Goal: Book appointment/travel/reservation

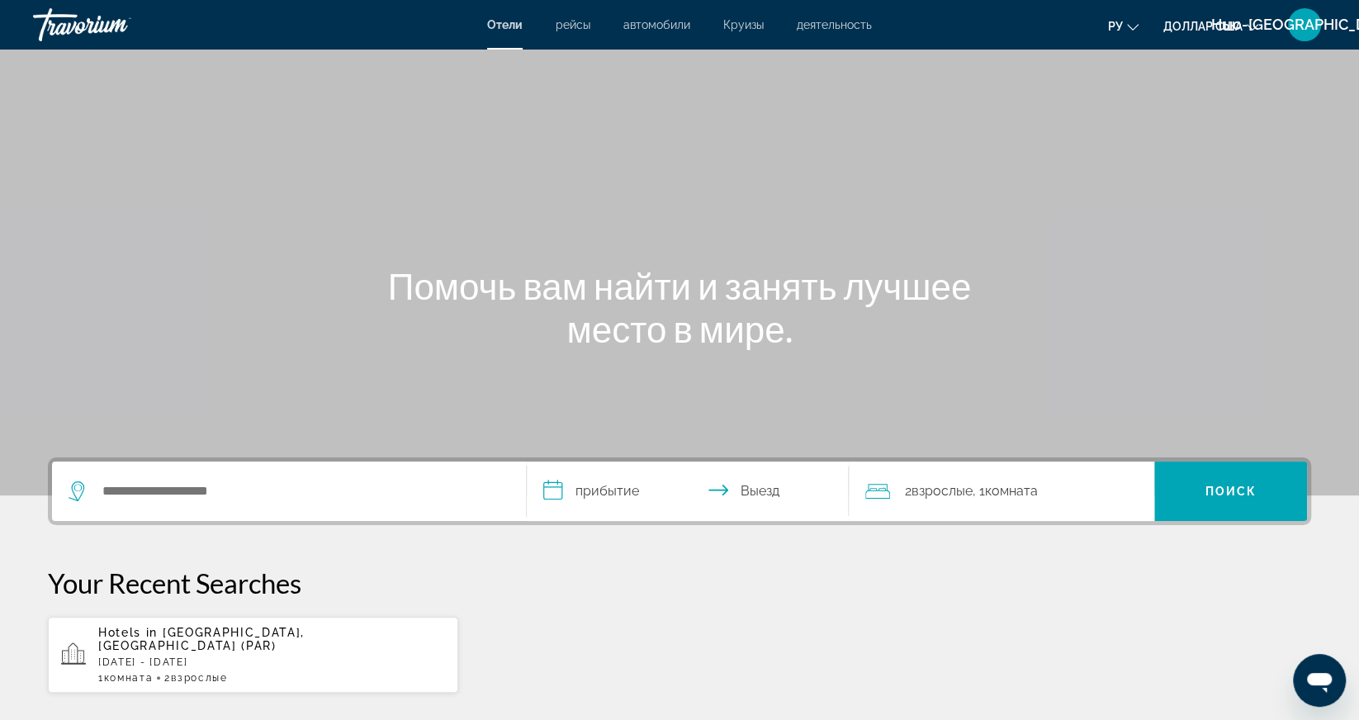
click at [581, 42] on div "Отели рейсы автомобили Круизы деятельность Отели рейсы автомобили Круизы деятел…" at bounding box center [679, 24] width 1359 height 43
click at [575, 18] on font "рейсы" at bounding box center [573, 24] width 35 height 13
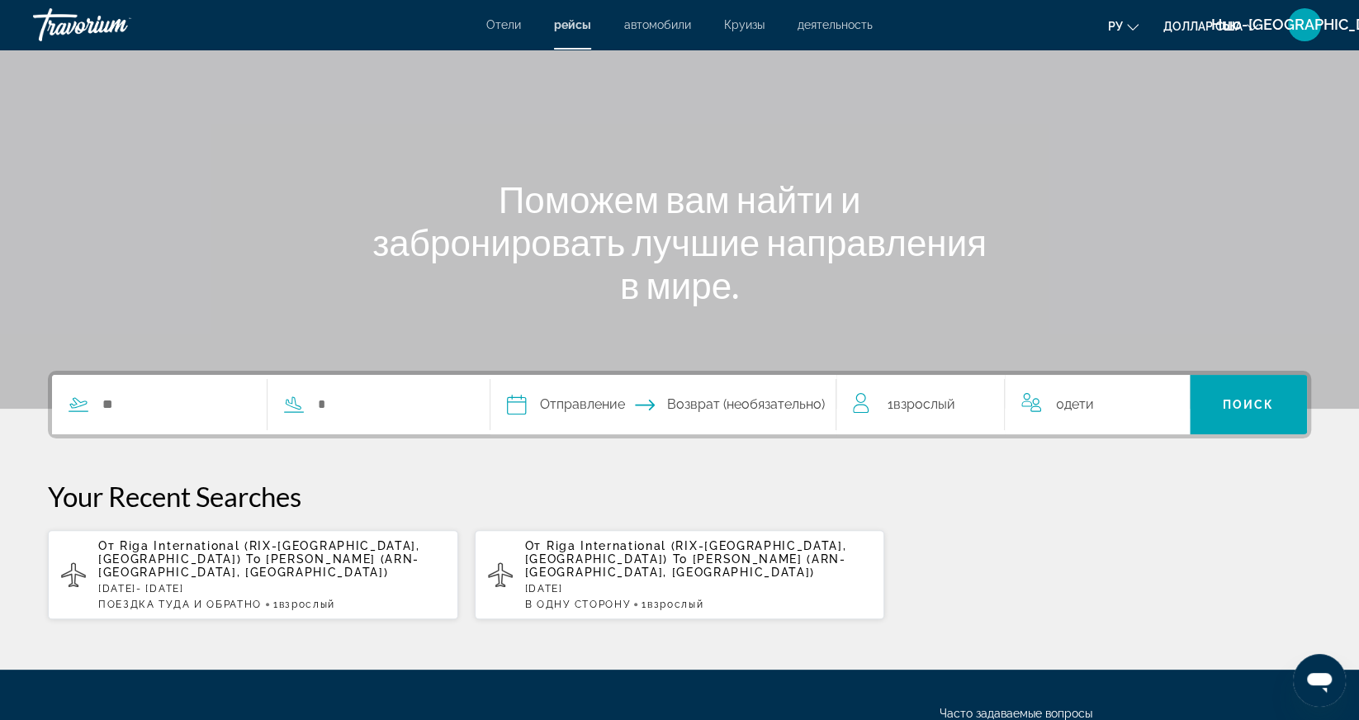
scroll to position [89, 0]
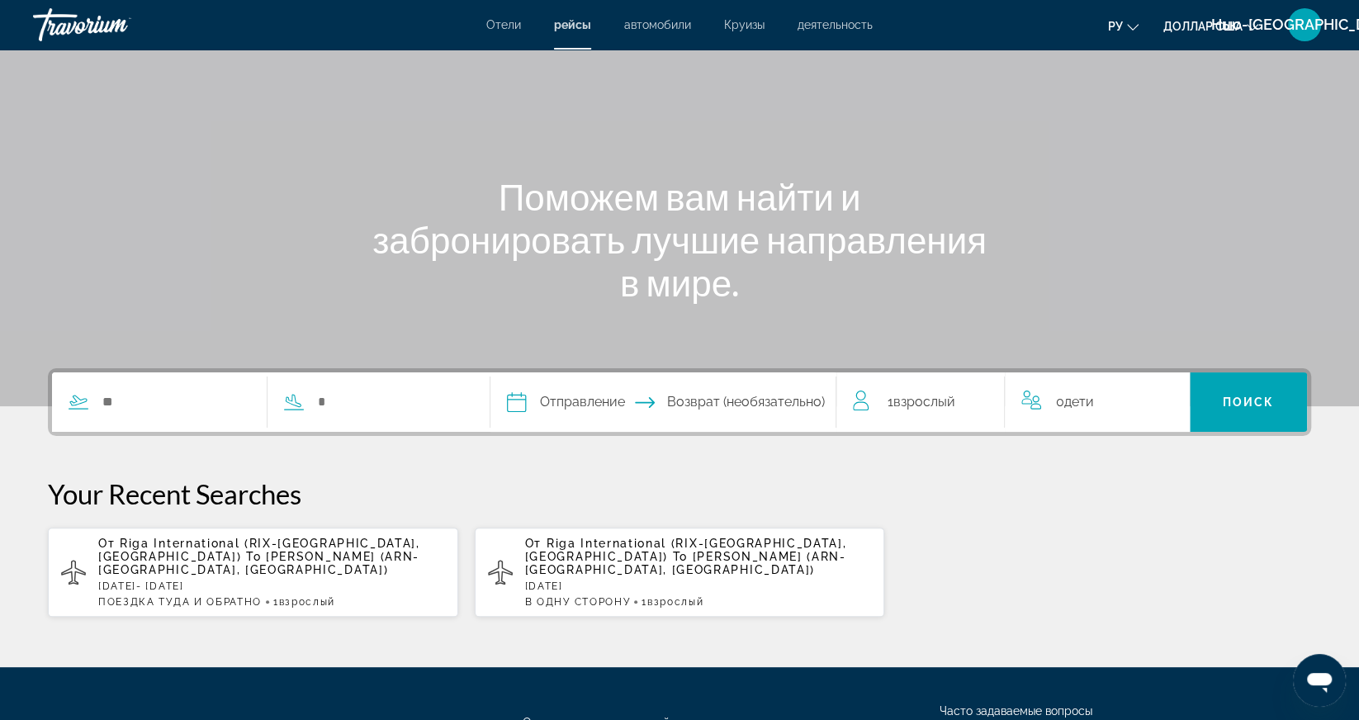
click at [244, 578] on div "От Riga International (RIX-Riga, Latvia) To Arlanda Intl (ARN-Stockholm, Sweden…" at bounding box center [271, 572] width 347 height 71
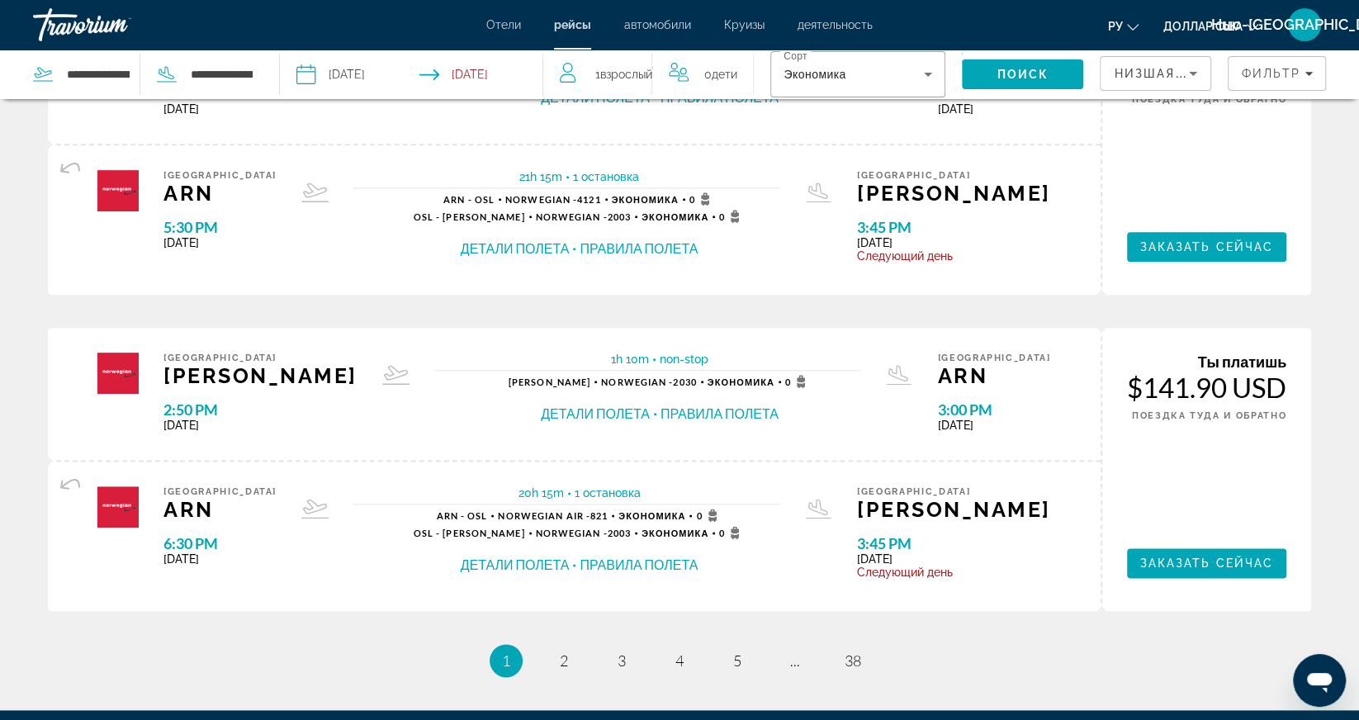
scroll to position [1474, 0]
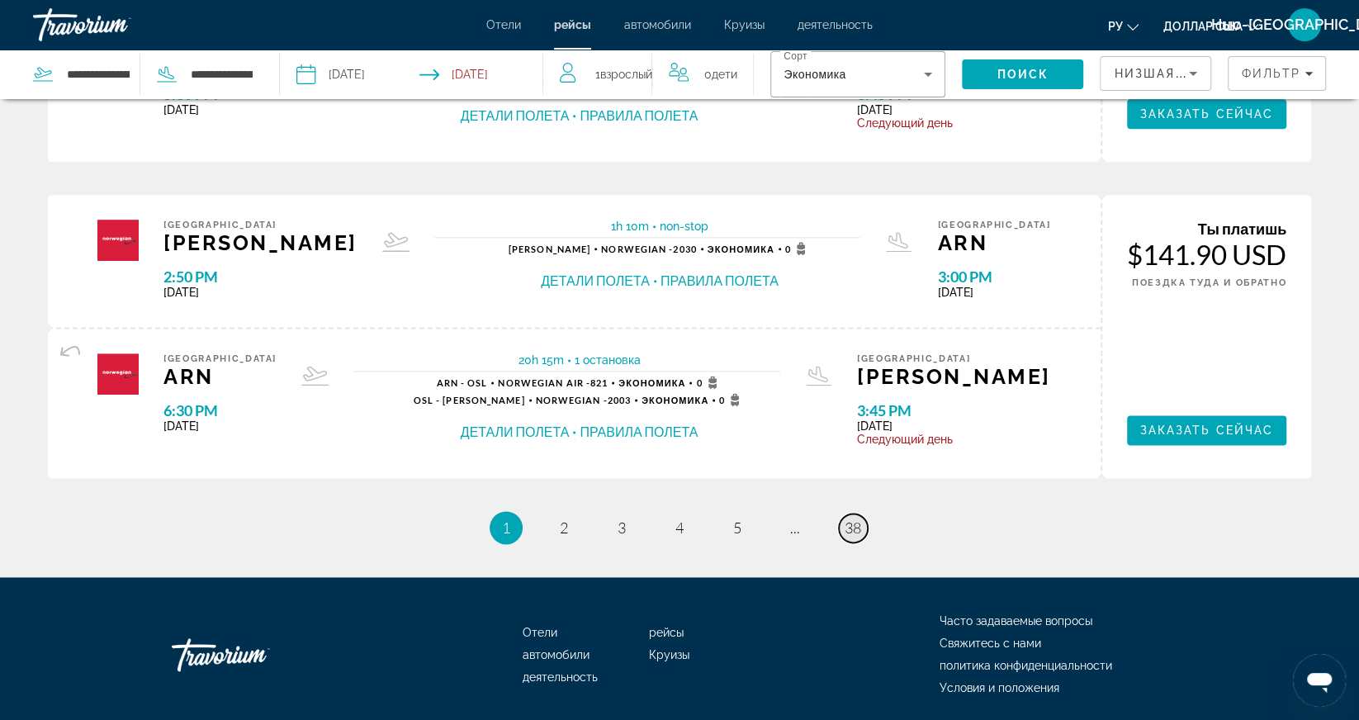
click at [846, 525] on span "38" at bounding box center [853, 528] width 17 height 18
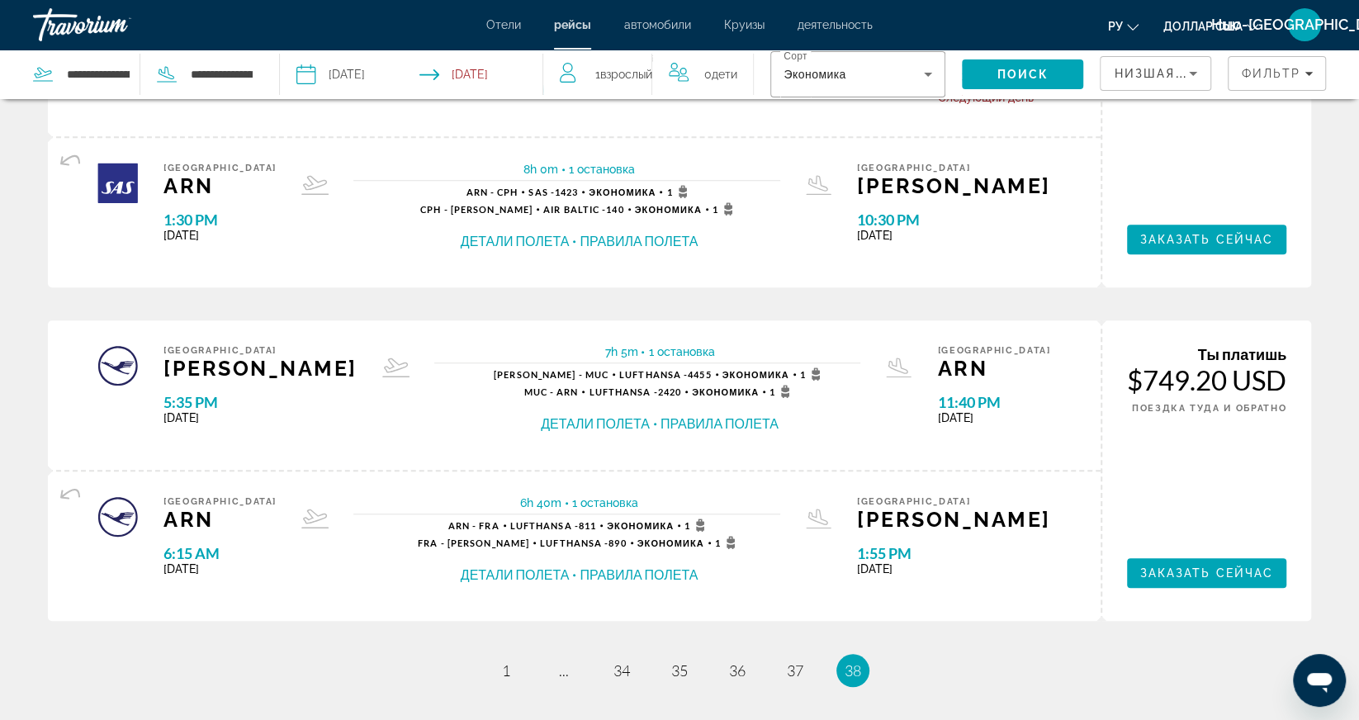
click at [724, 445] on div "Riga RIX 5:35 PM Fri Oct 24, 2025 7h 5m 1 остановка 1 остановка RIX - MUC Lufth…" at bounding box center [574, 394] width 1053 height 149
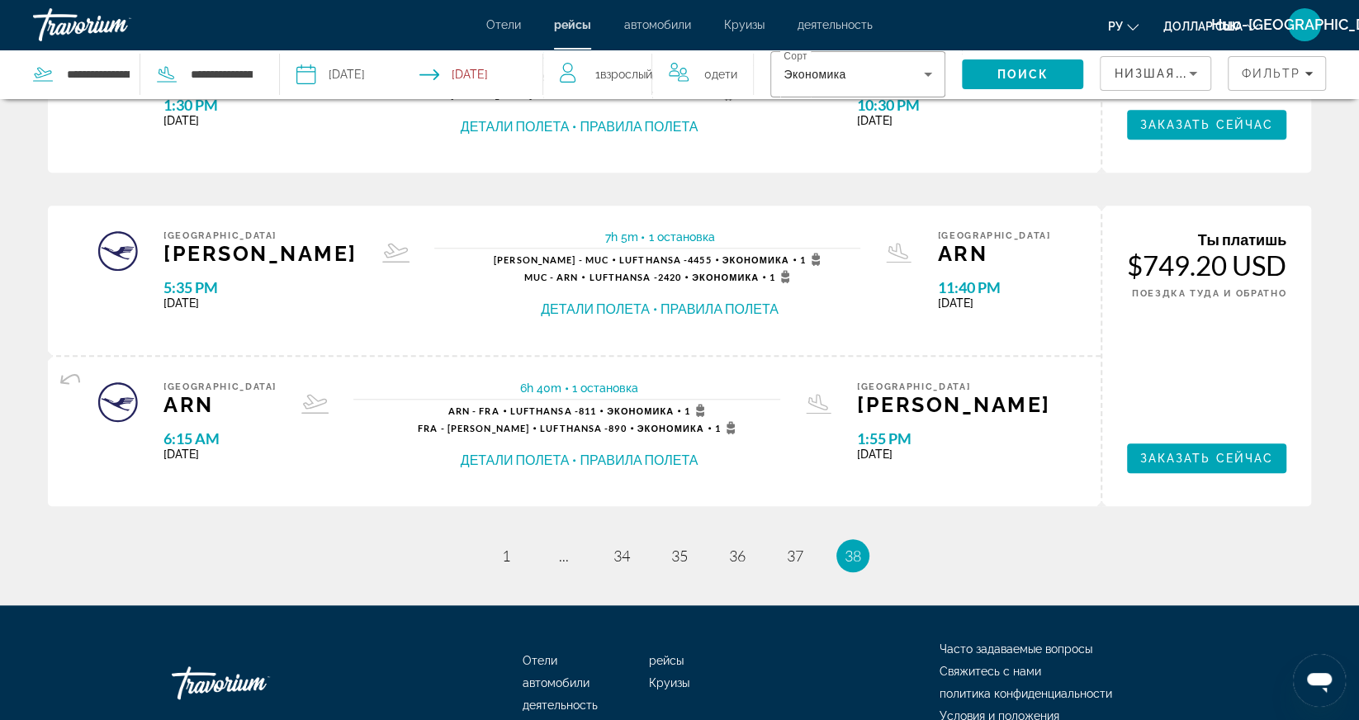
scroll to position [884, 0]
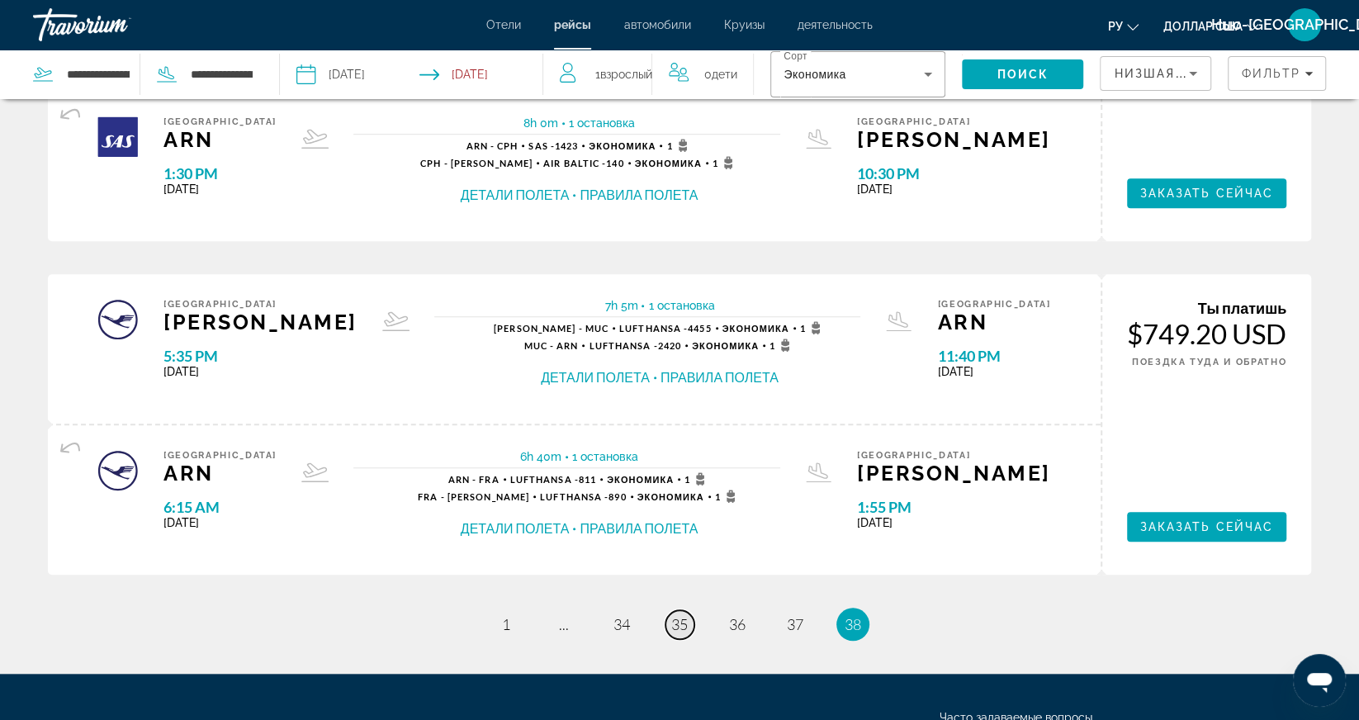
click at [681, 620] on span "35" at bounding box center [679, 624] width 17 height 18
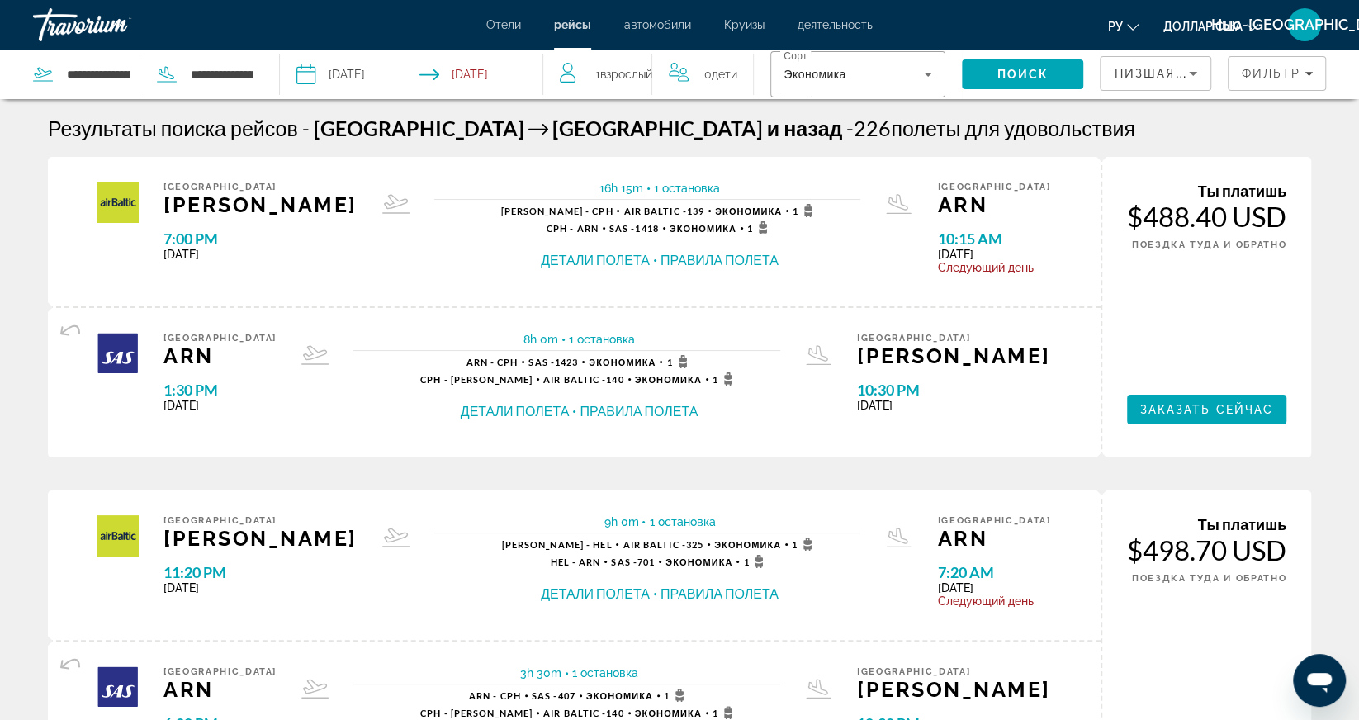
click at [650, 30] on font "автомобили" at bounding box center [657, 24] width 67 height 13
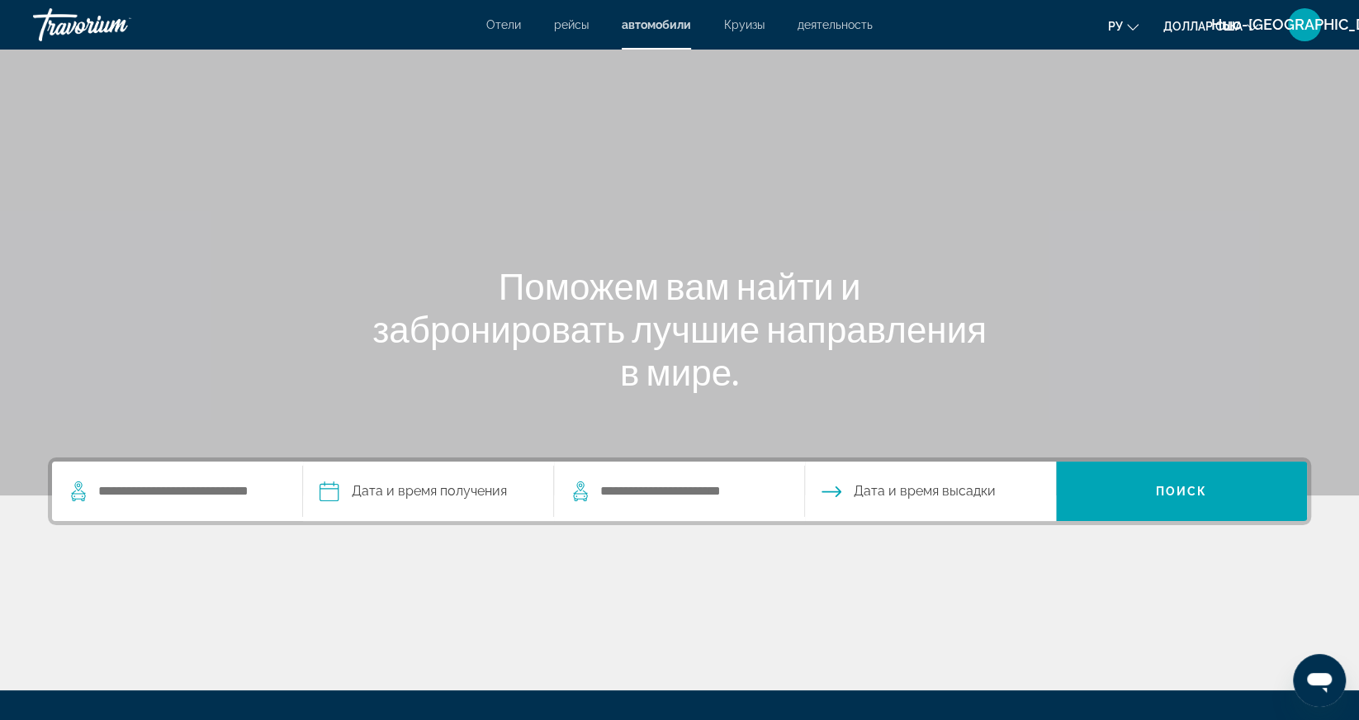
click at [743, 20] on font "Круизы" at bounding box center [744, 24] width 40 height 13
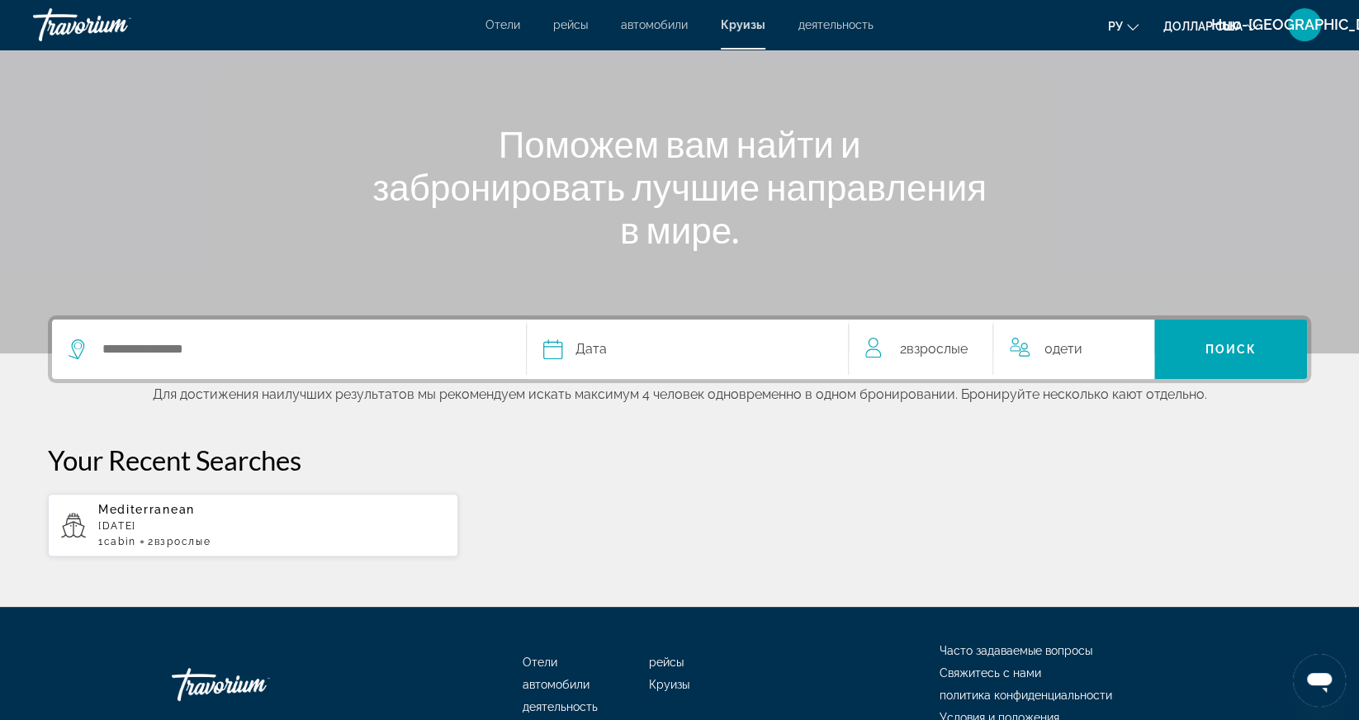
scroll to position [145, 0]
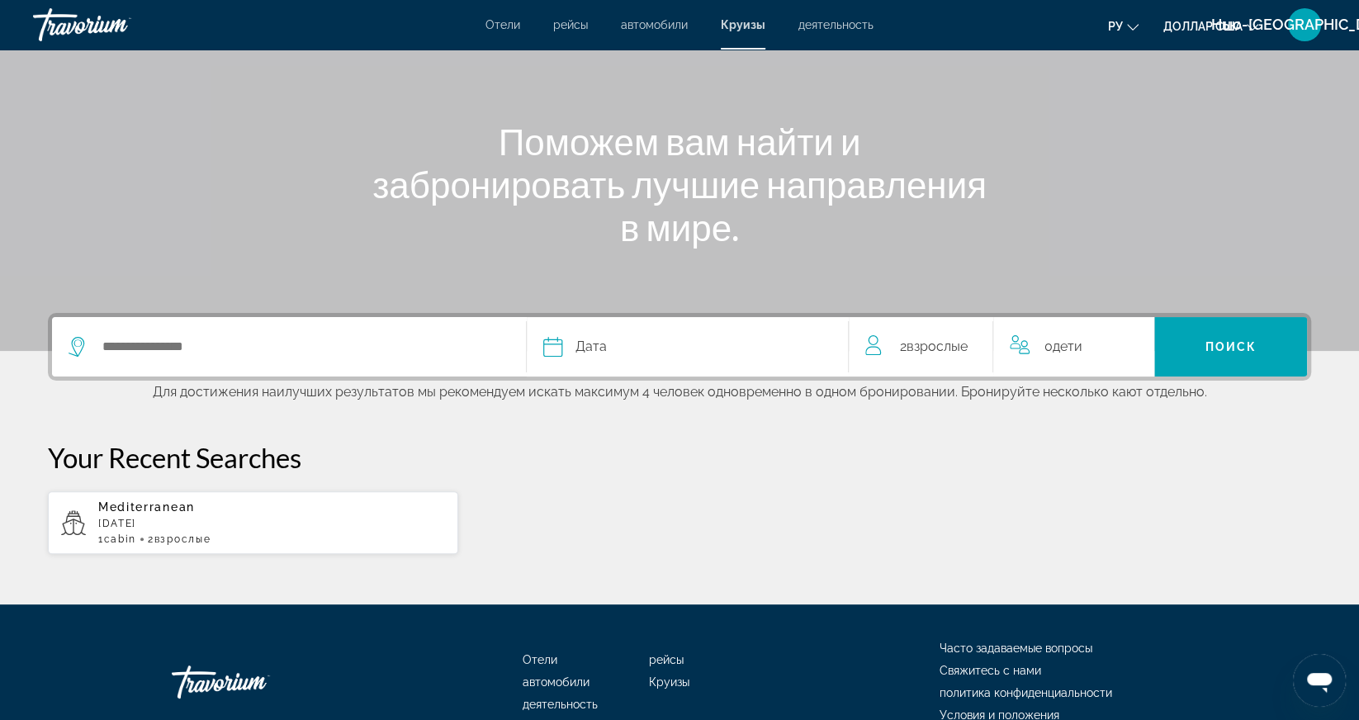
click at [230, 534] on div "1 cabin 2 Взрослый Взрослые" at bounding box center [271, 540] width 347 height 12
type input "**********"
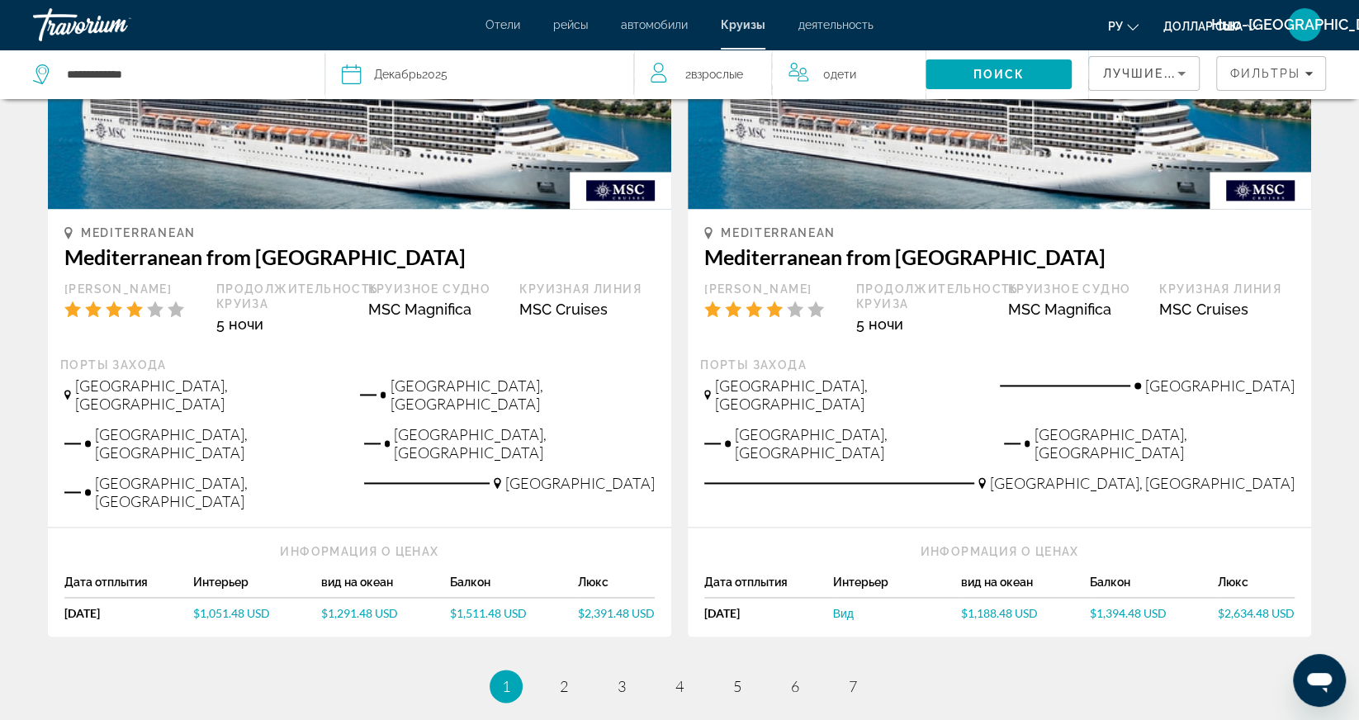
scroll to position [1621, 0]
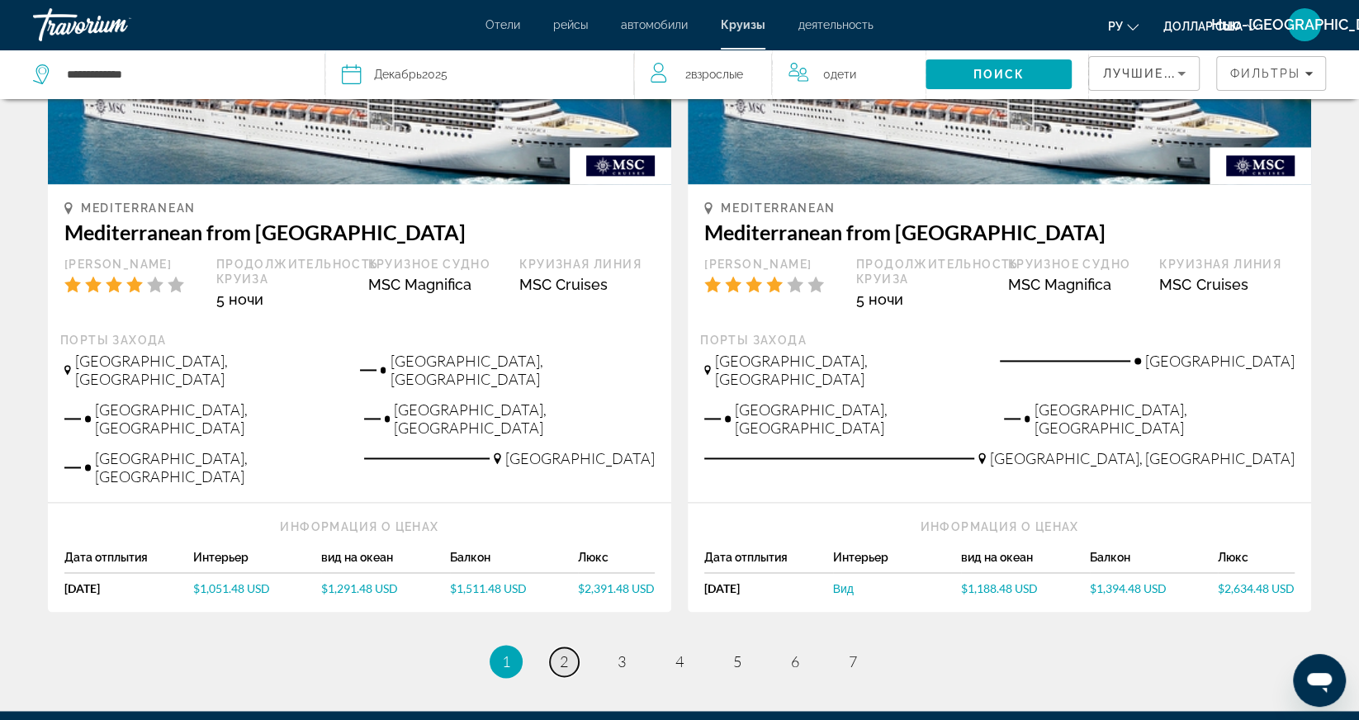
click at [563, 652] on span "2" at bounding box center [564, 661] width 8 height 18
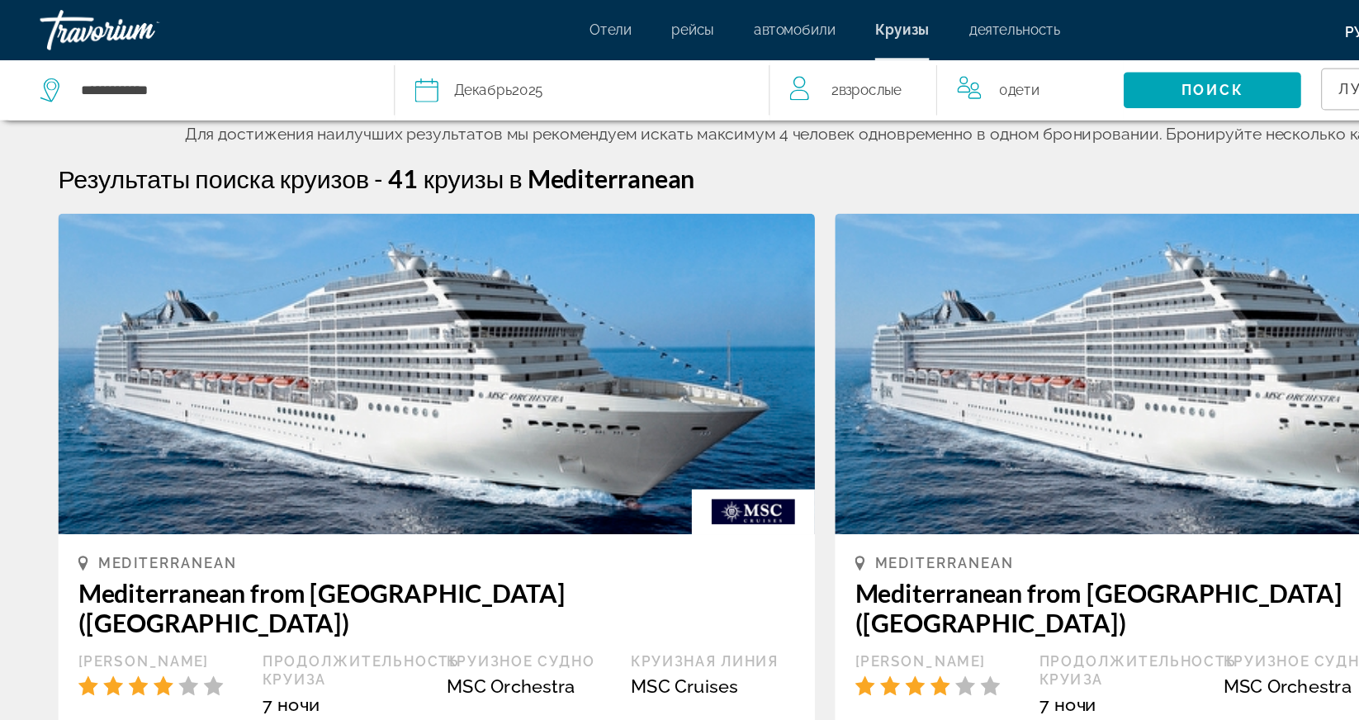
click at [832, 28] on font "деятельность" at bounding box center [836, 24] width 75 height 13
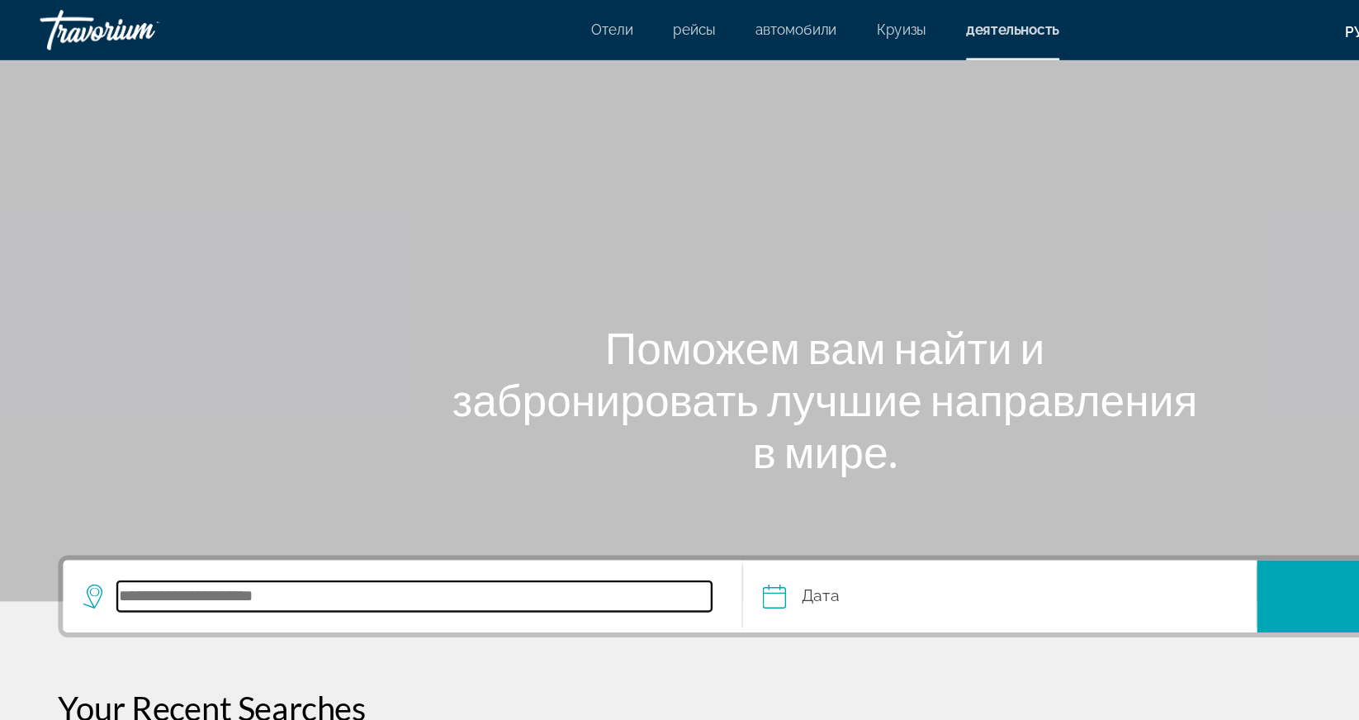
click at [231, 490] on input "Search destination" at bounding box center [342, 491] width 490 height 25
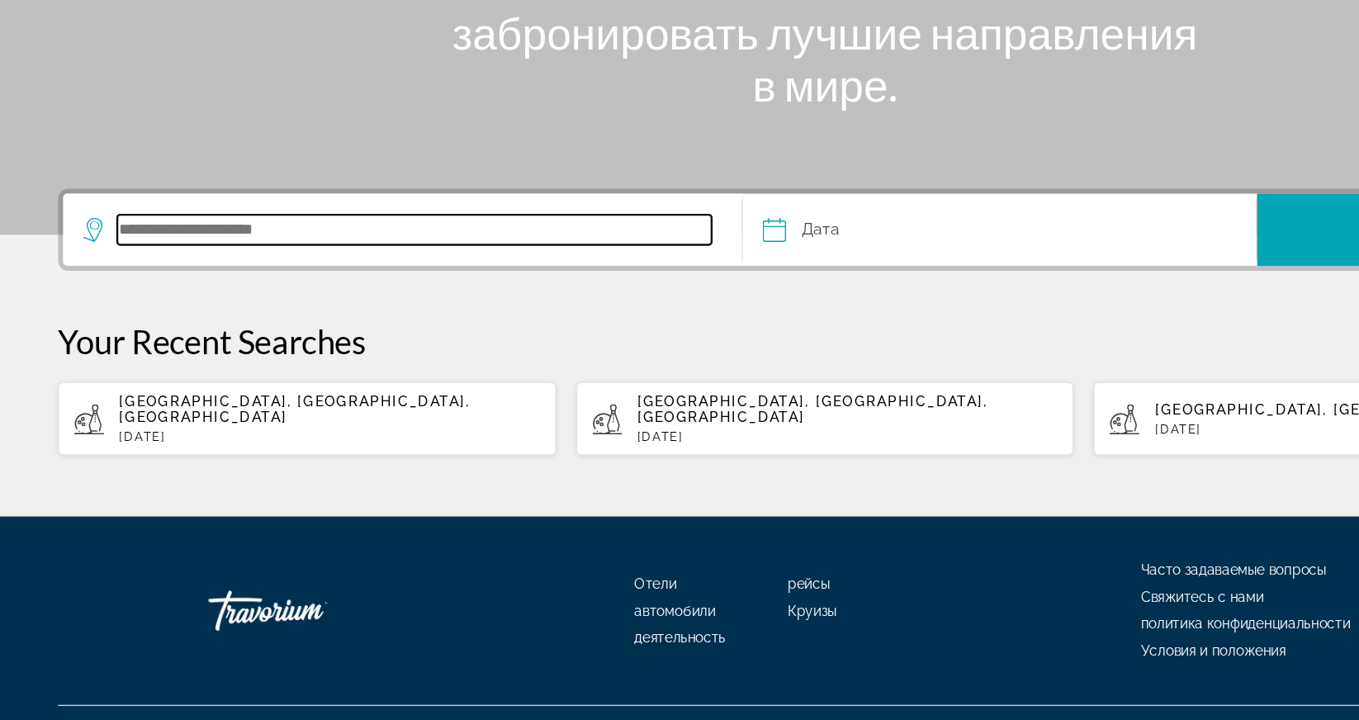
scroll to position [194, 0]
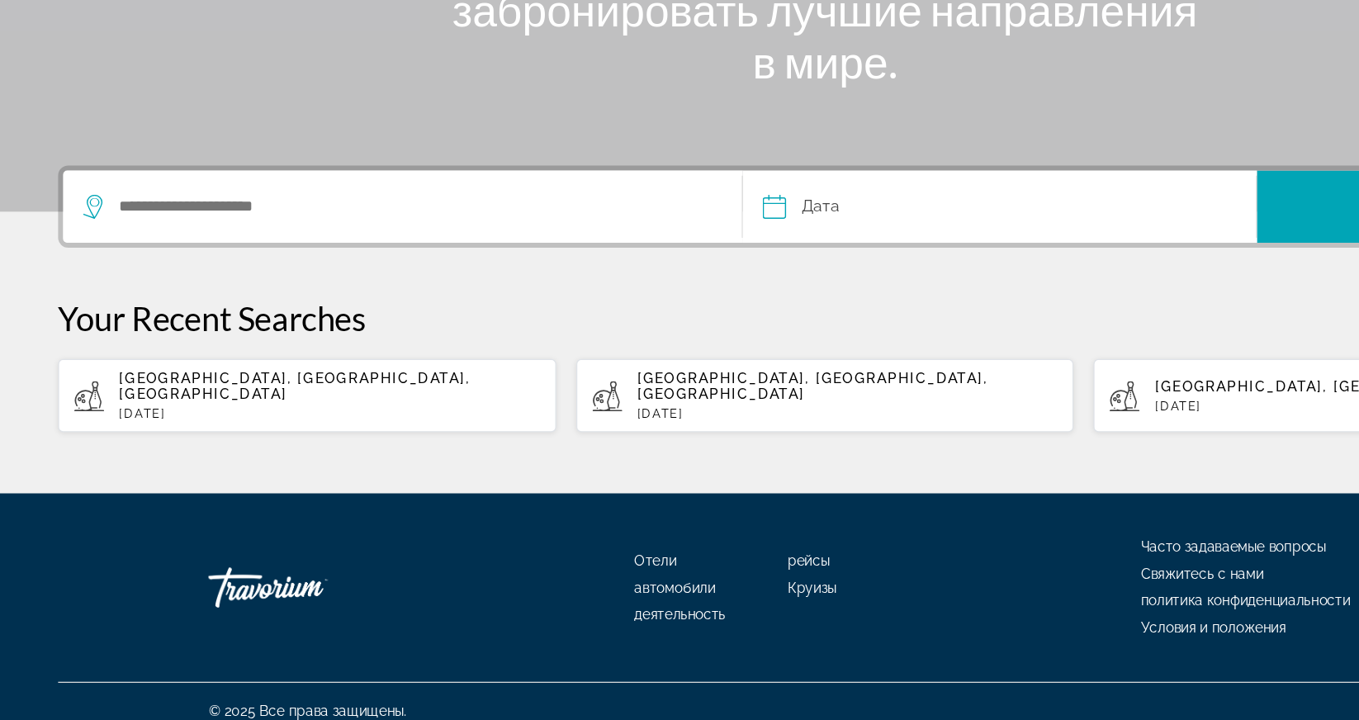
click at [211, 463] on p "Tue, 30 Sep" at bounding box center [271, 469] width 347 height 12
type input "**********"
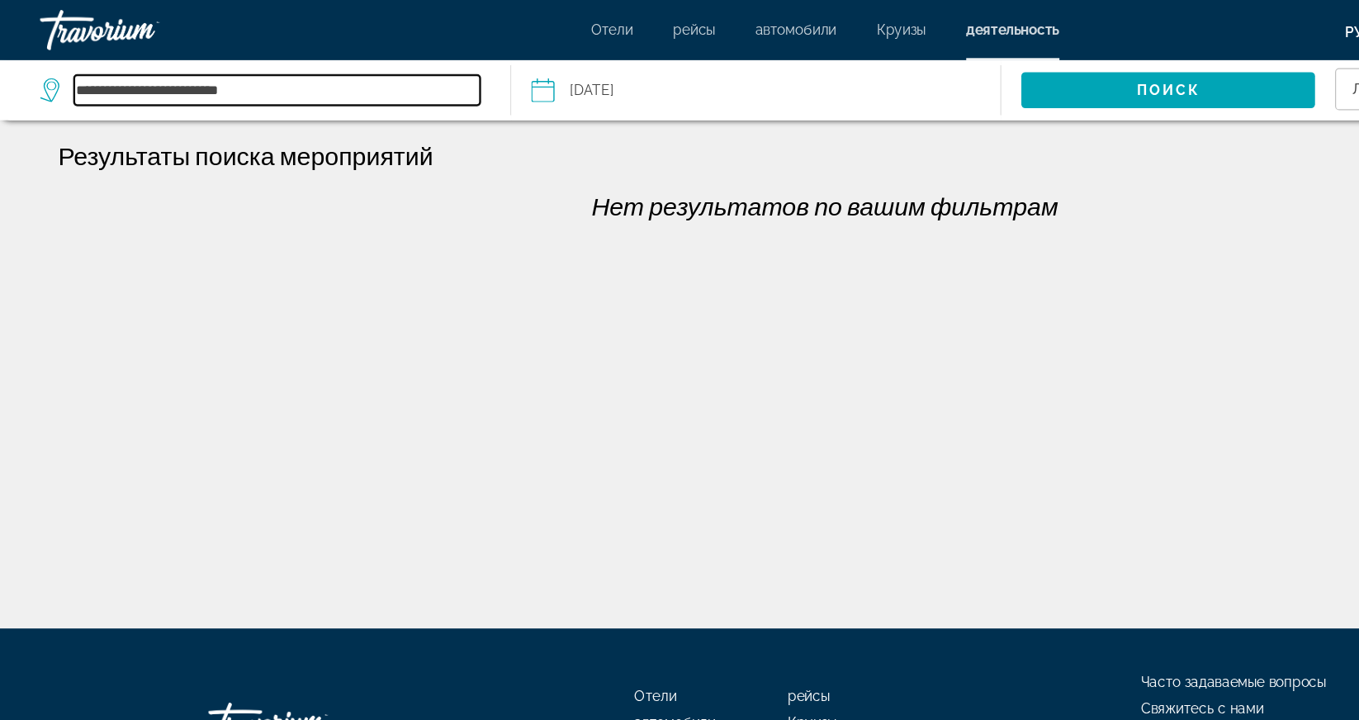
click at [213, 74] on input "**********" at bounding box center [228, 74] width 335 height 25
click at [551, 78] on input "Date: Sep 30, 2025" at bounding box center [534, 77] width 200 height 55
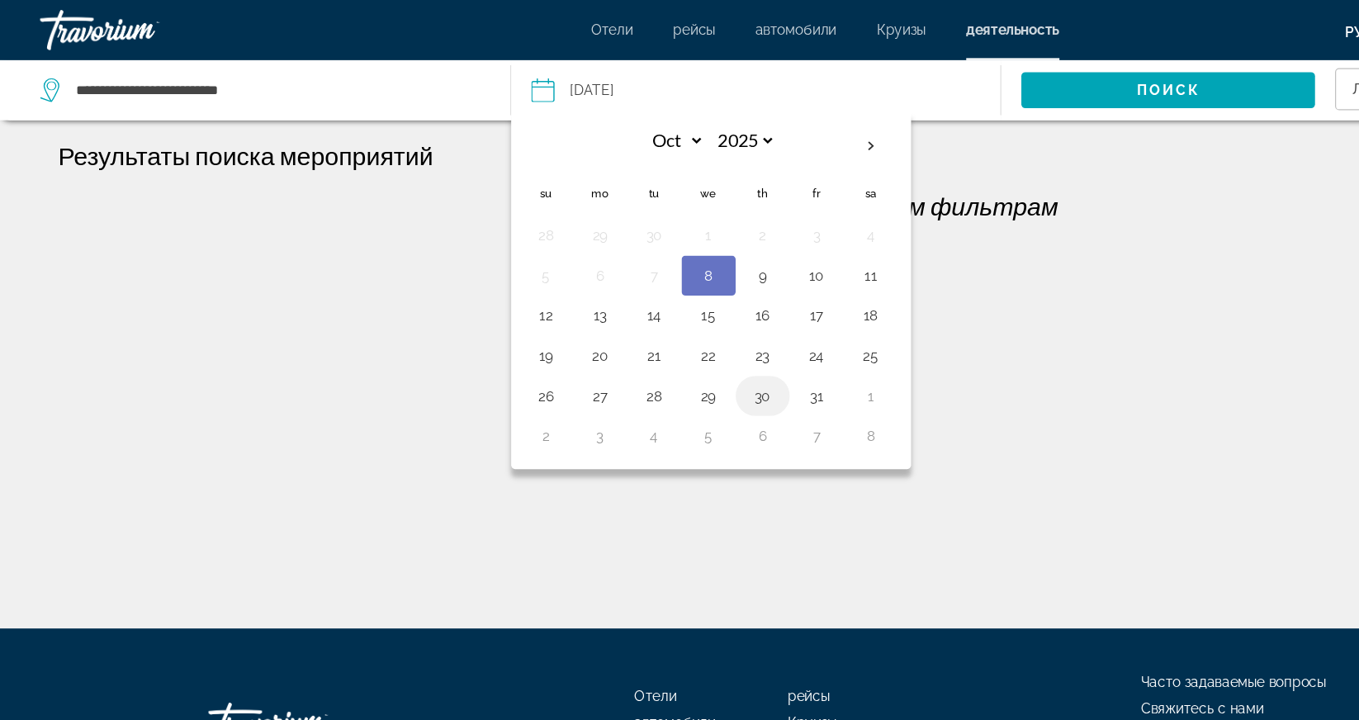
click at [619, 316] on button "30" at bounding box center [628, 326] width 26 height 23
type input "**********"
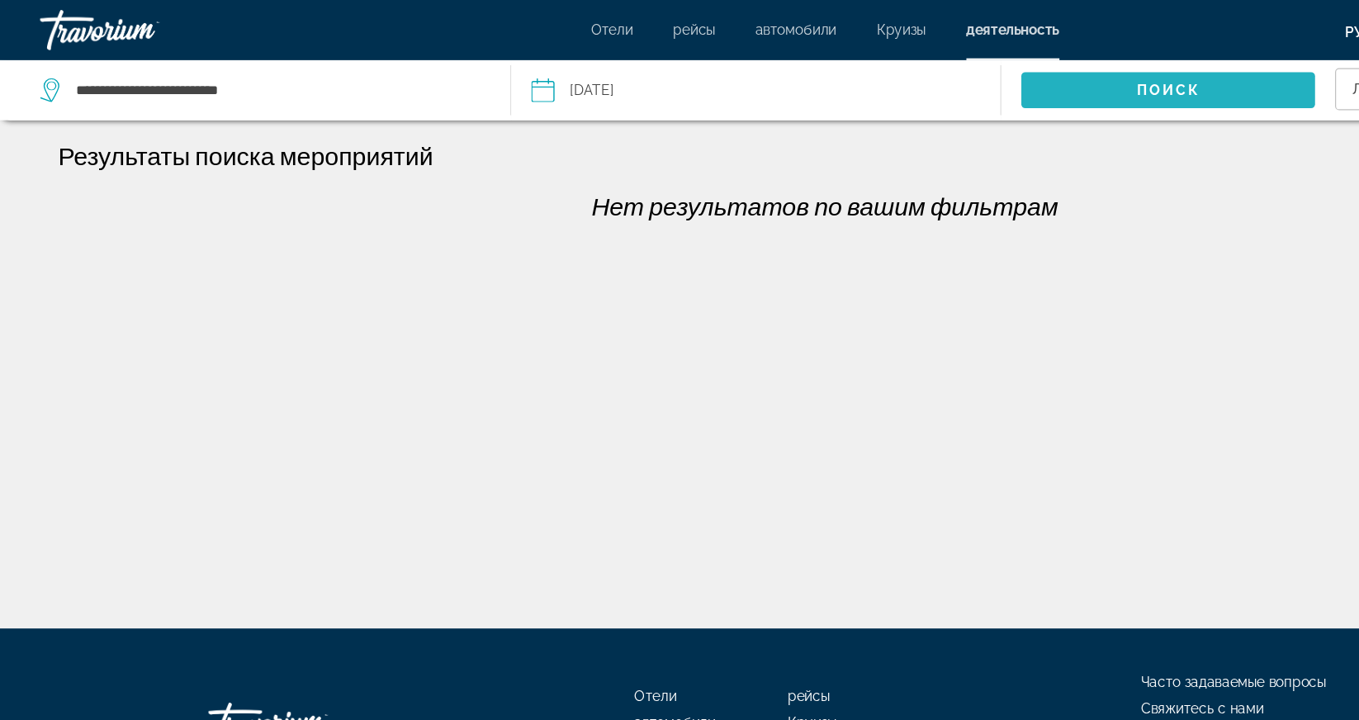
click at [978, 71] on span "Поиск" at bounding box center [963, 74] width 52 height 13
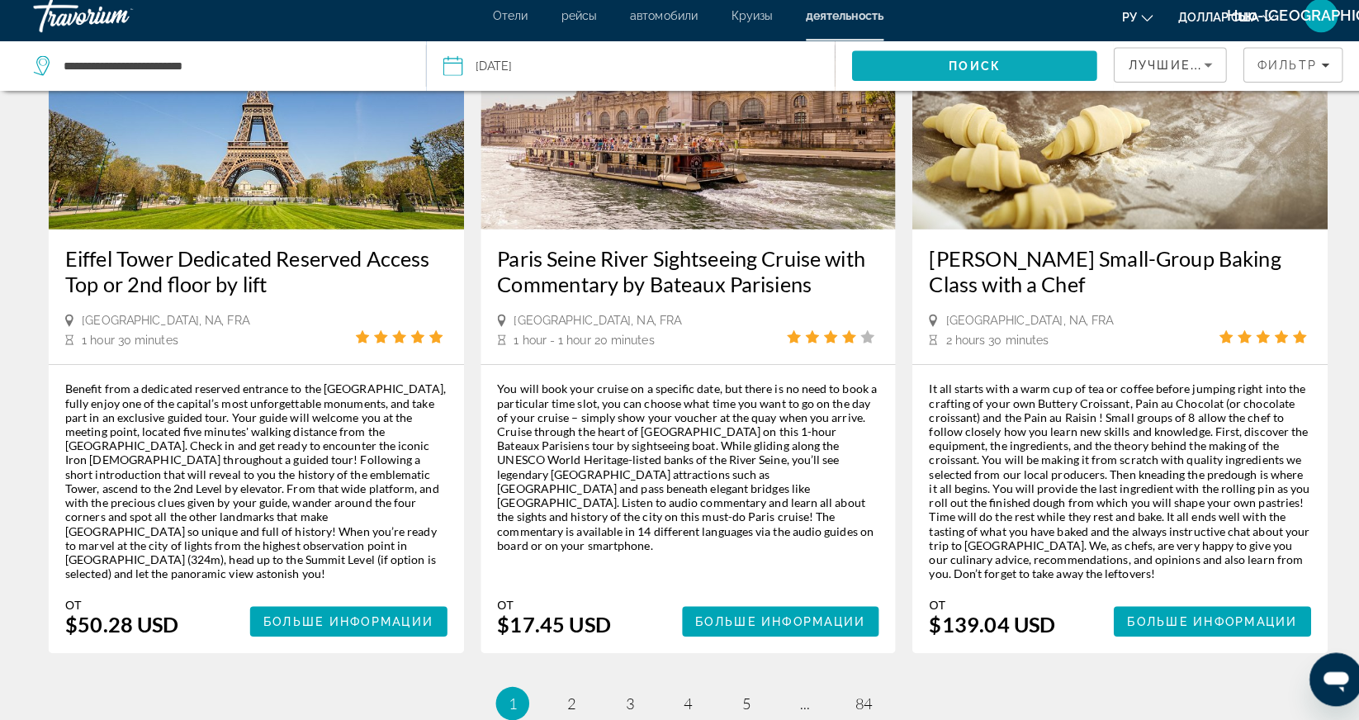
scroll to position [2458, 0]
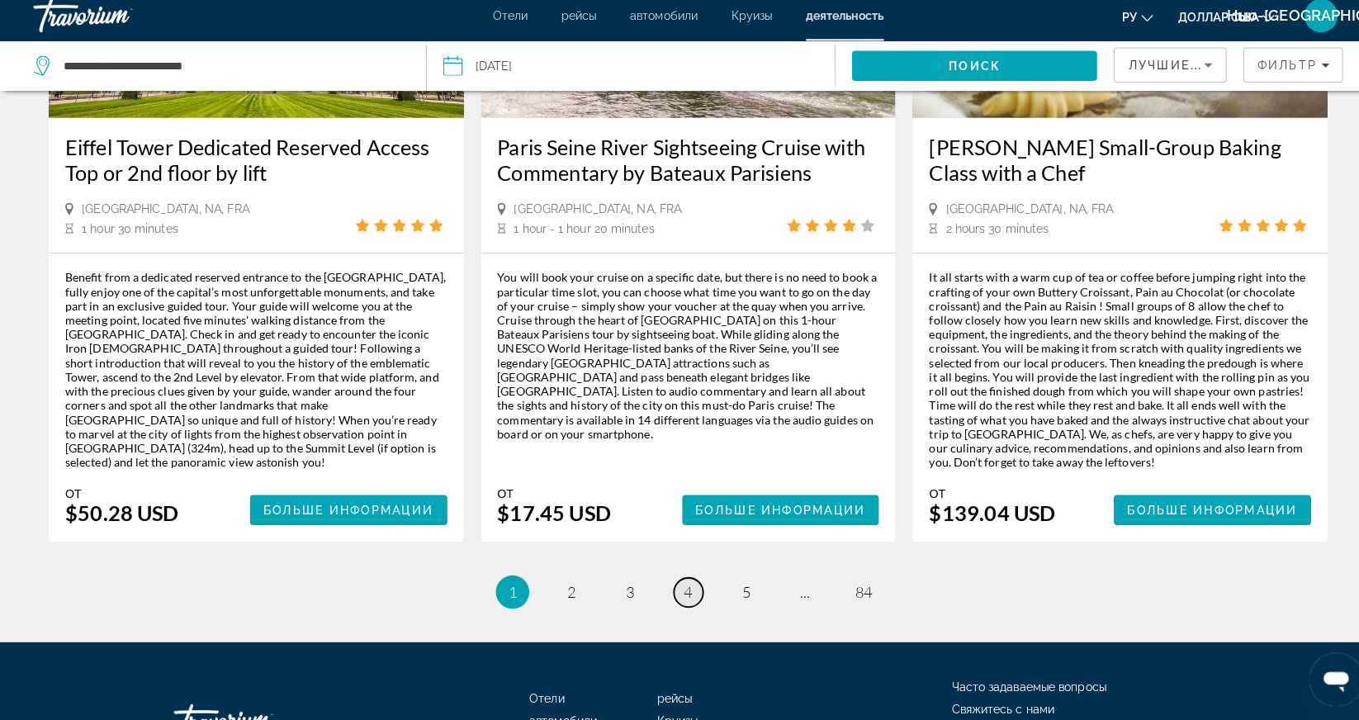
click at [676, 585] on span "4" at bounding box center [680, 594] width 8 height 18
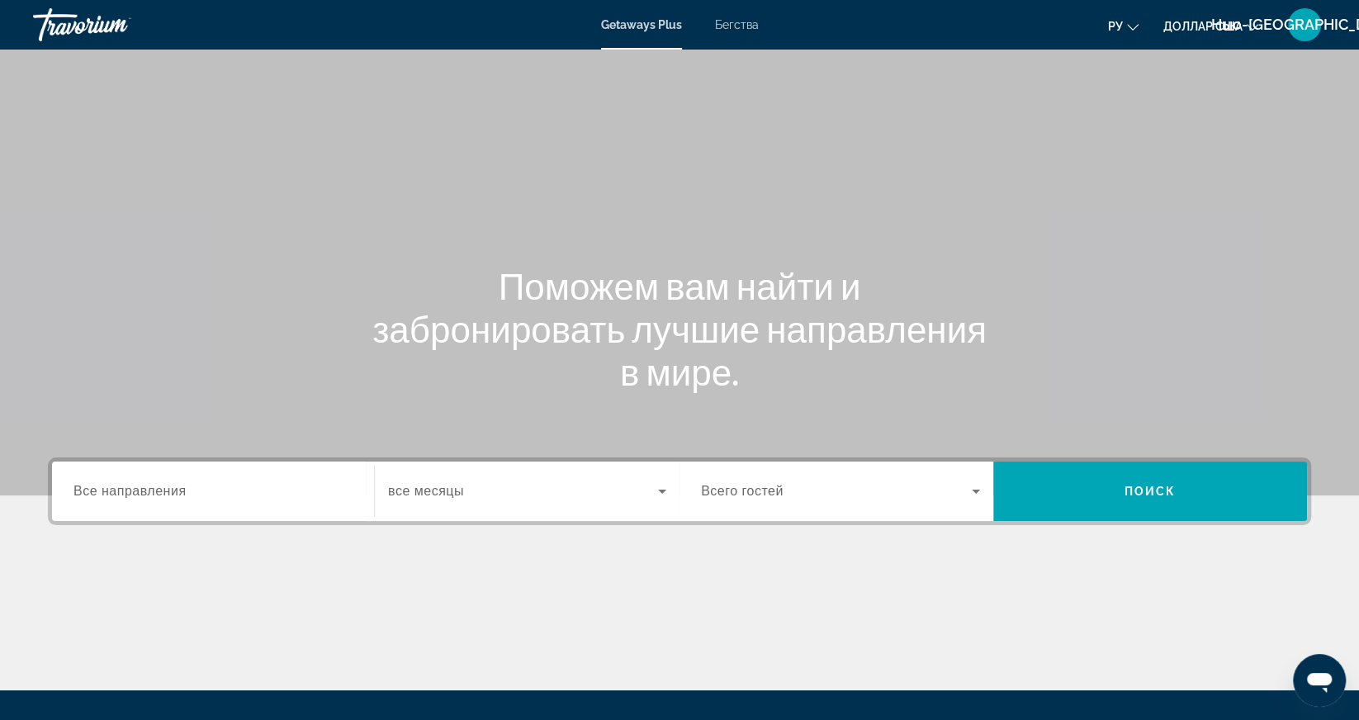
click at [741, 31] on font "Бегства" at bounding box center [737, 24] width 44 height 13
click at [143, 489] on span "Все направления" at bounding box center [130, 491] width 113 height 14
click at [143, 489] on input "Destination Все направления" at bounding box center [213, 492] width 279 height 20
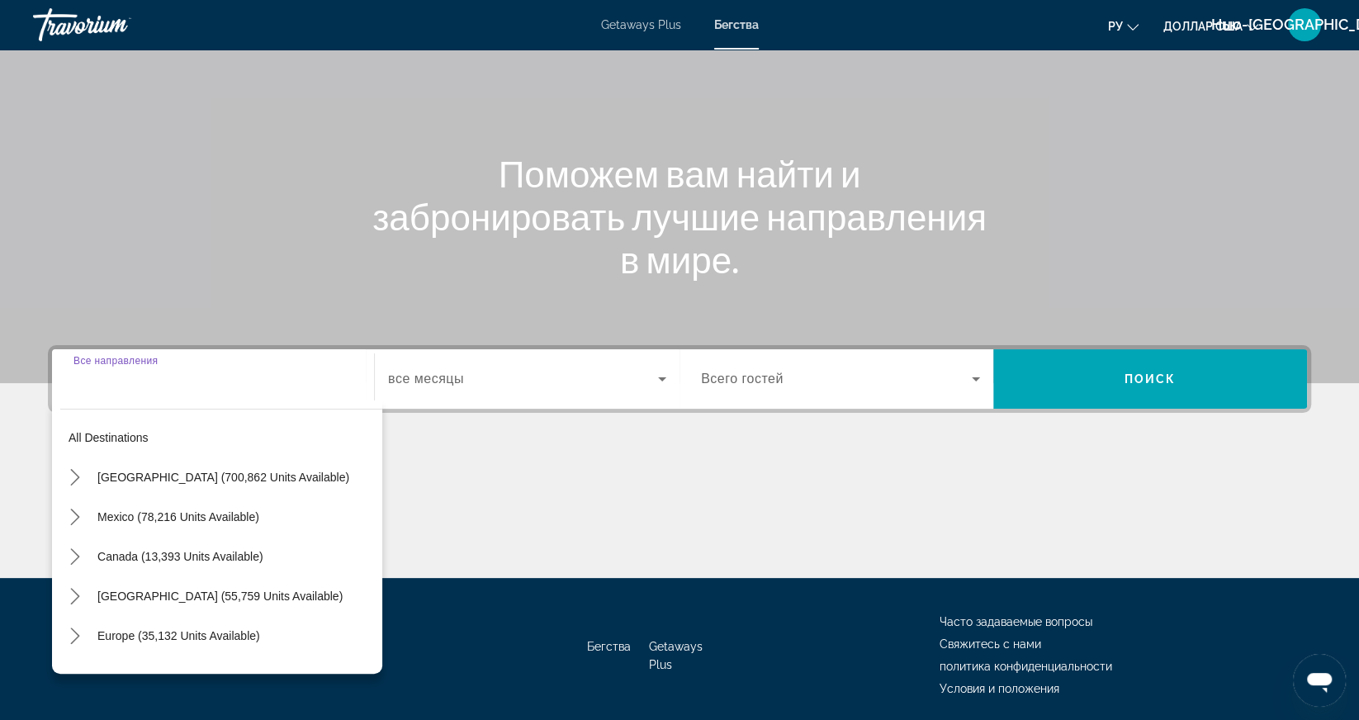
scroll to position [171, 0]
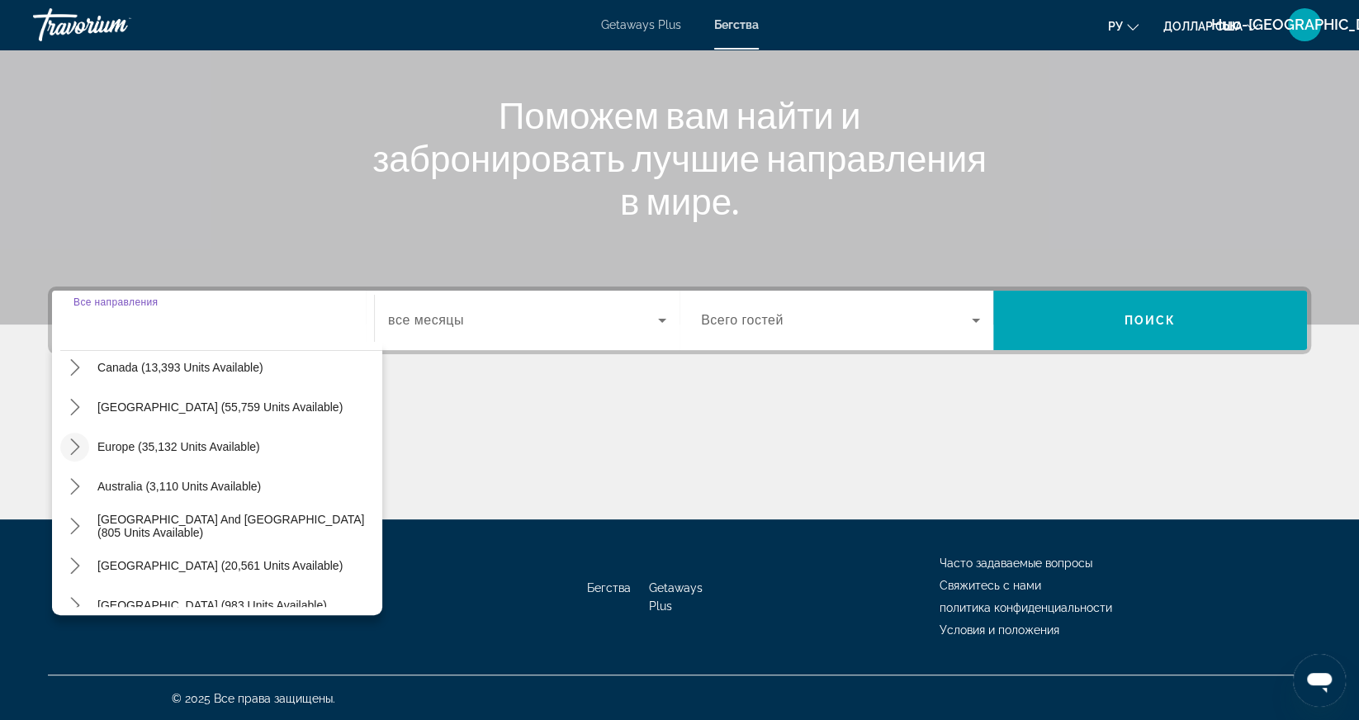
click at [67, 454] on mat-icon "Toggle Europe (35,132 units available) submenu" at bounding box center [74, 447] width 29 height 29
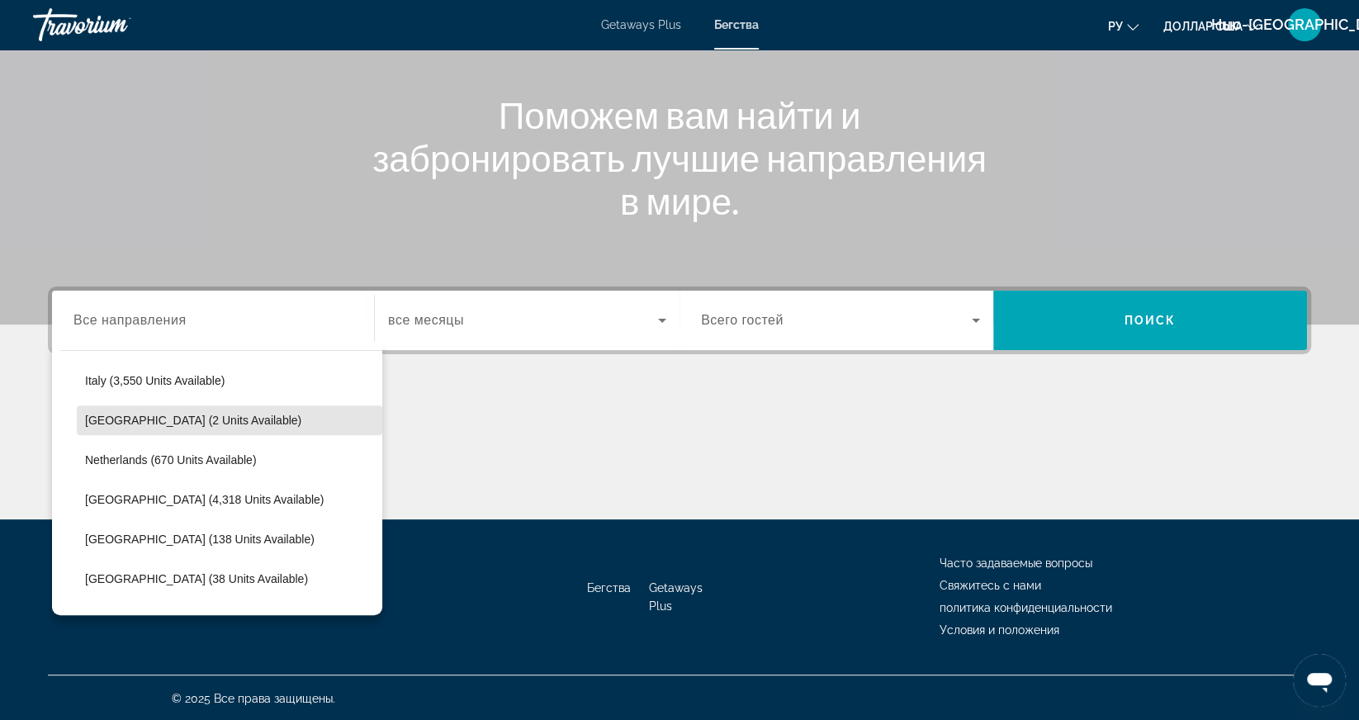
scroll to position [680, 0]
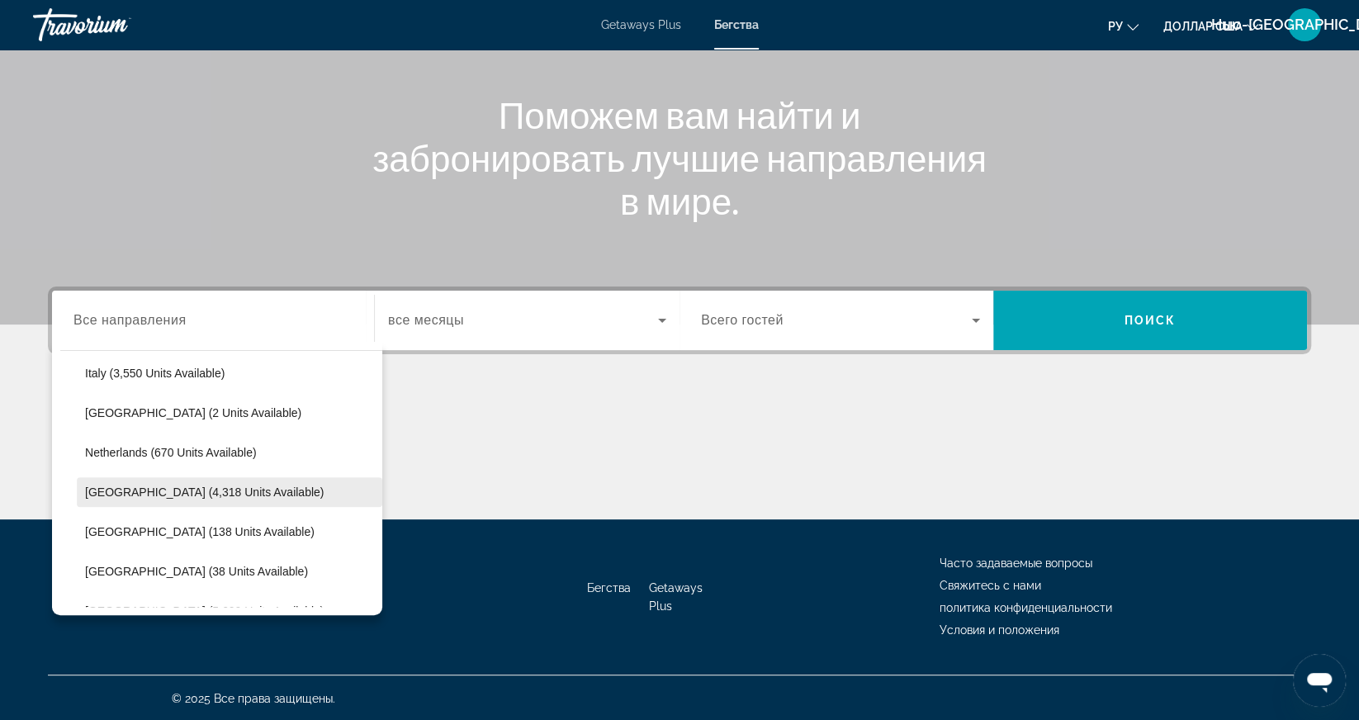
click at [153, 489] on span "[GEOGRAPHIC_DATA] (4,318 units available)" at bounding box center [204, 492] width 239 height 13
type input "**********"
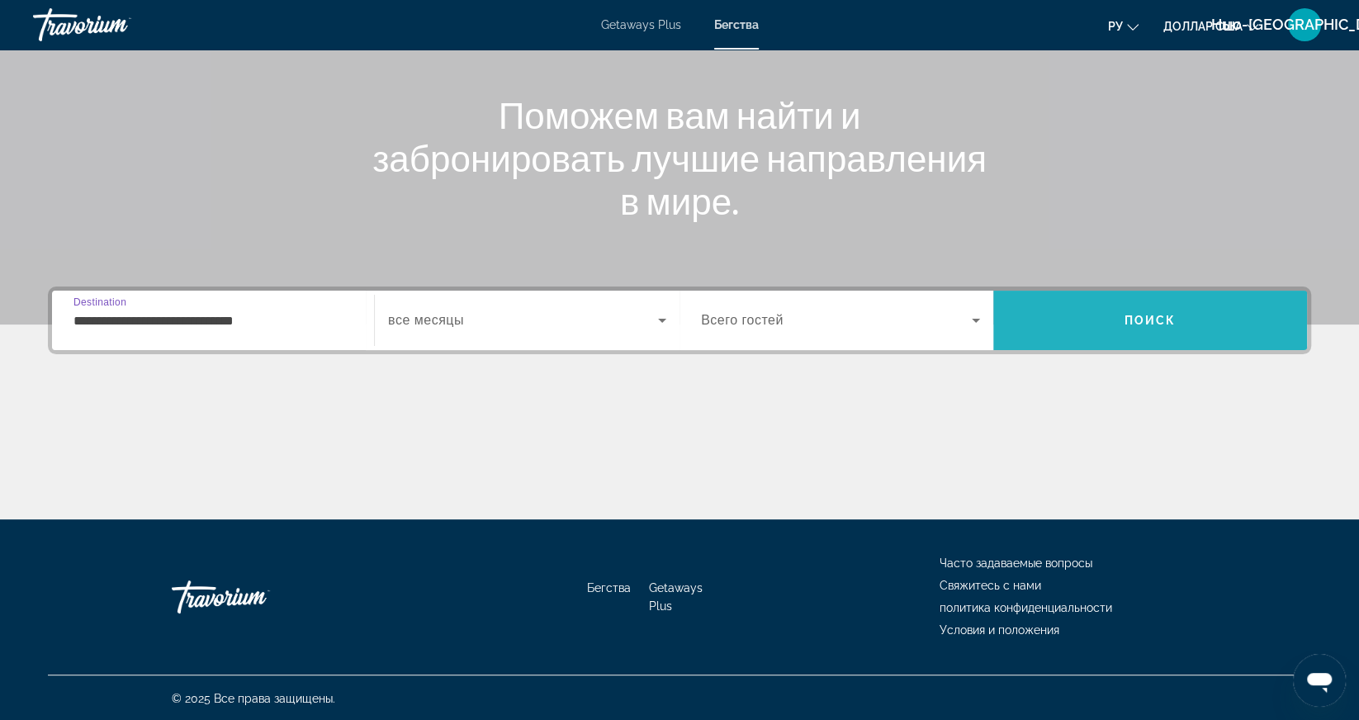
click at [1141, 306] on span "Search" at bounding box center [1151, 321] width 314 height 40
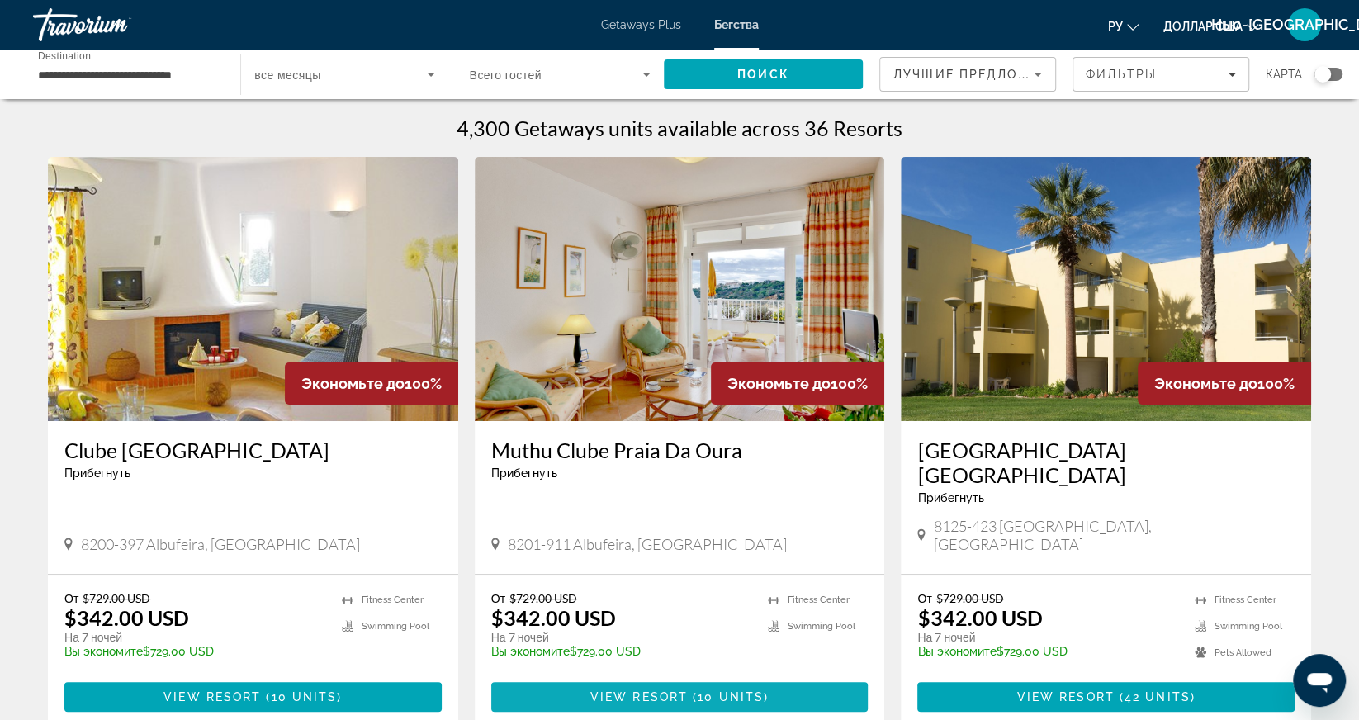
click at [649, 677] on span "Основное содержание" at bounding box center [679, 697] width 377 height 40
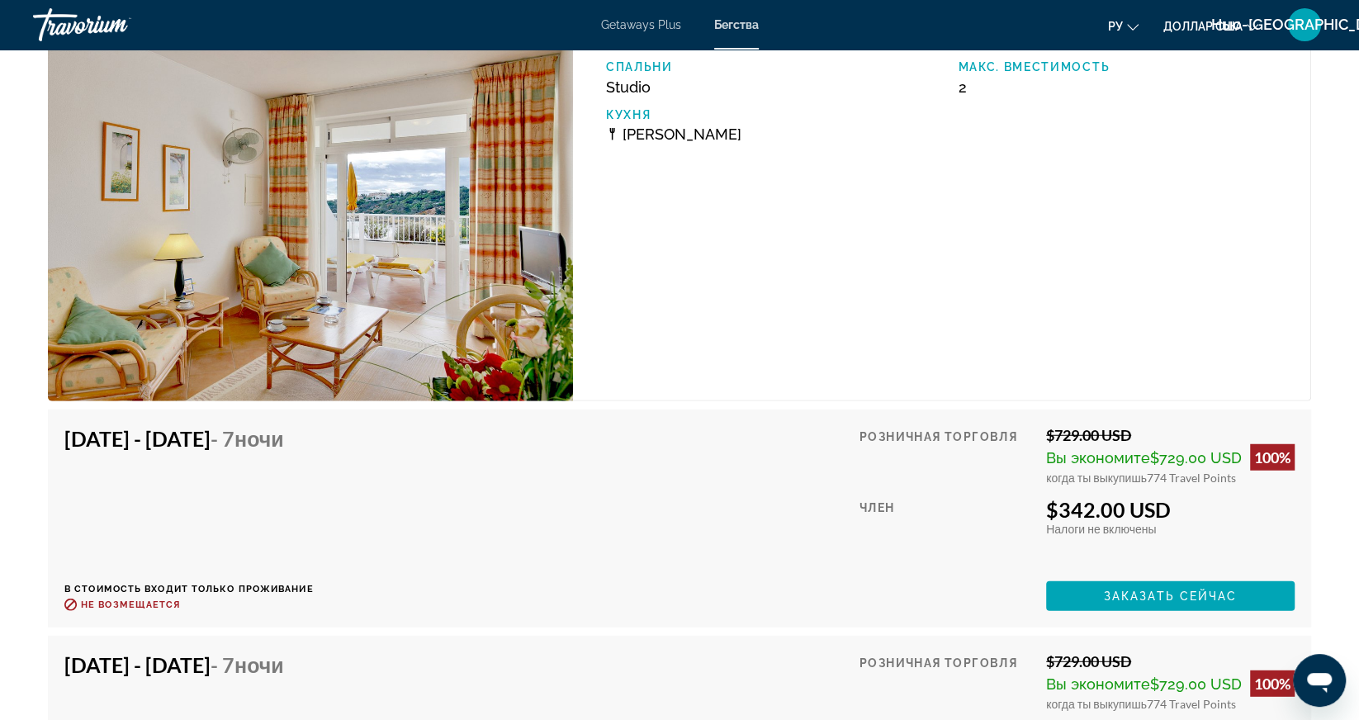
scroll to position [3124, 0]
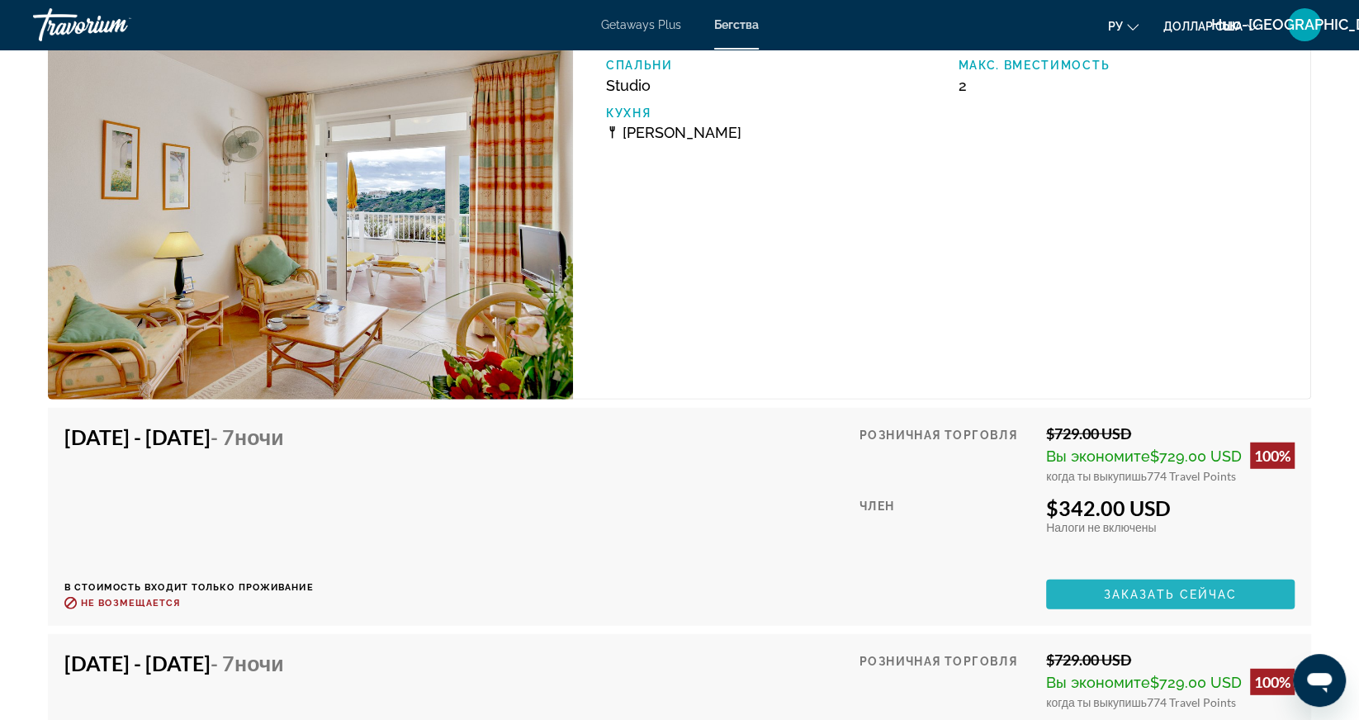
click at [1155, 598] on span "Заказать сейчас" at bounding box center [1171, 594] width 134 height 13
